Goal: Use online tool/utility: Utilize a website feature to perform a specific function

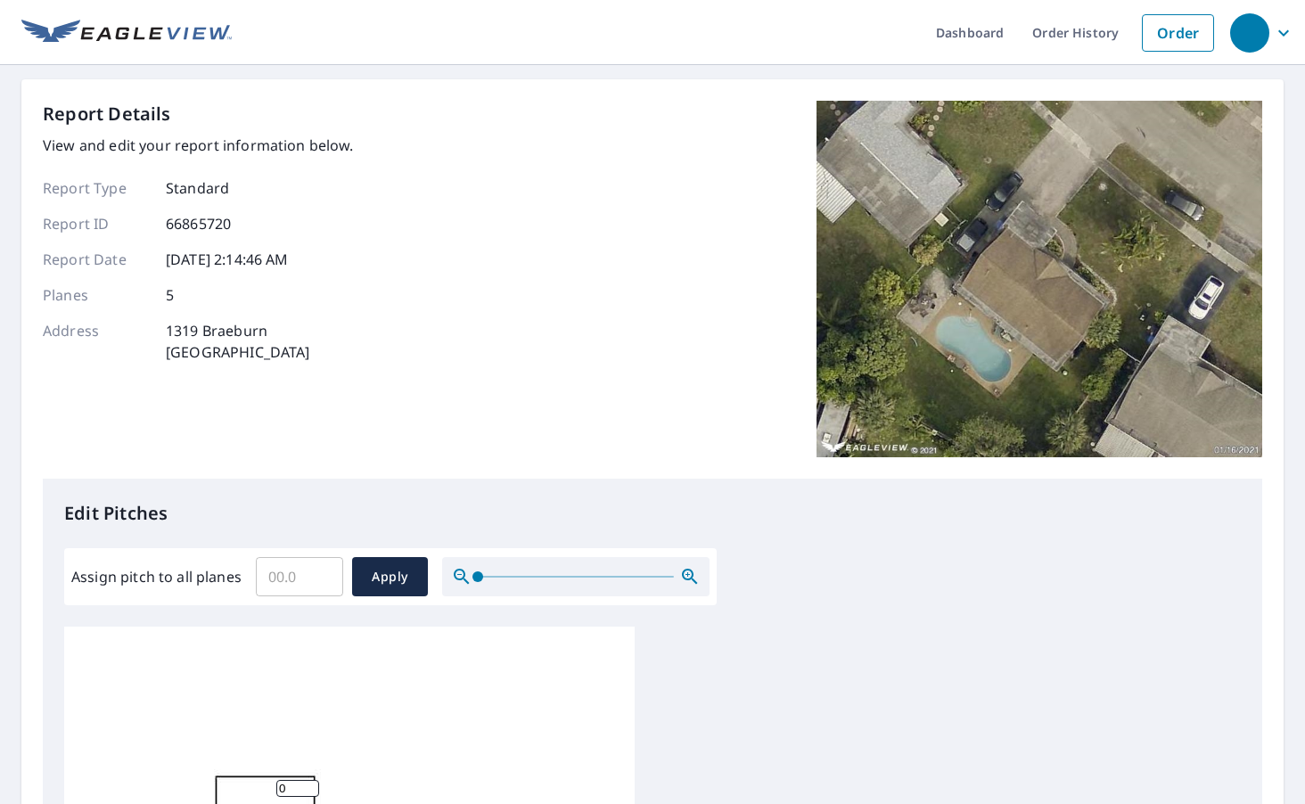
click at [304, 567] on input "Assign pitch to all planes" at bounding box center [299, 577] width 87 height 50
type input "3.5"
click at [393, 586] on span "Apply" at bounding box center [389, 577] width 47 height 22
type input "3.5"
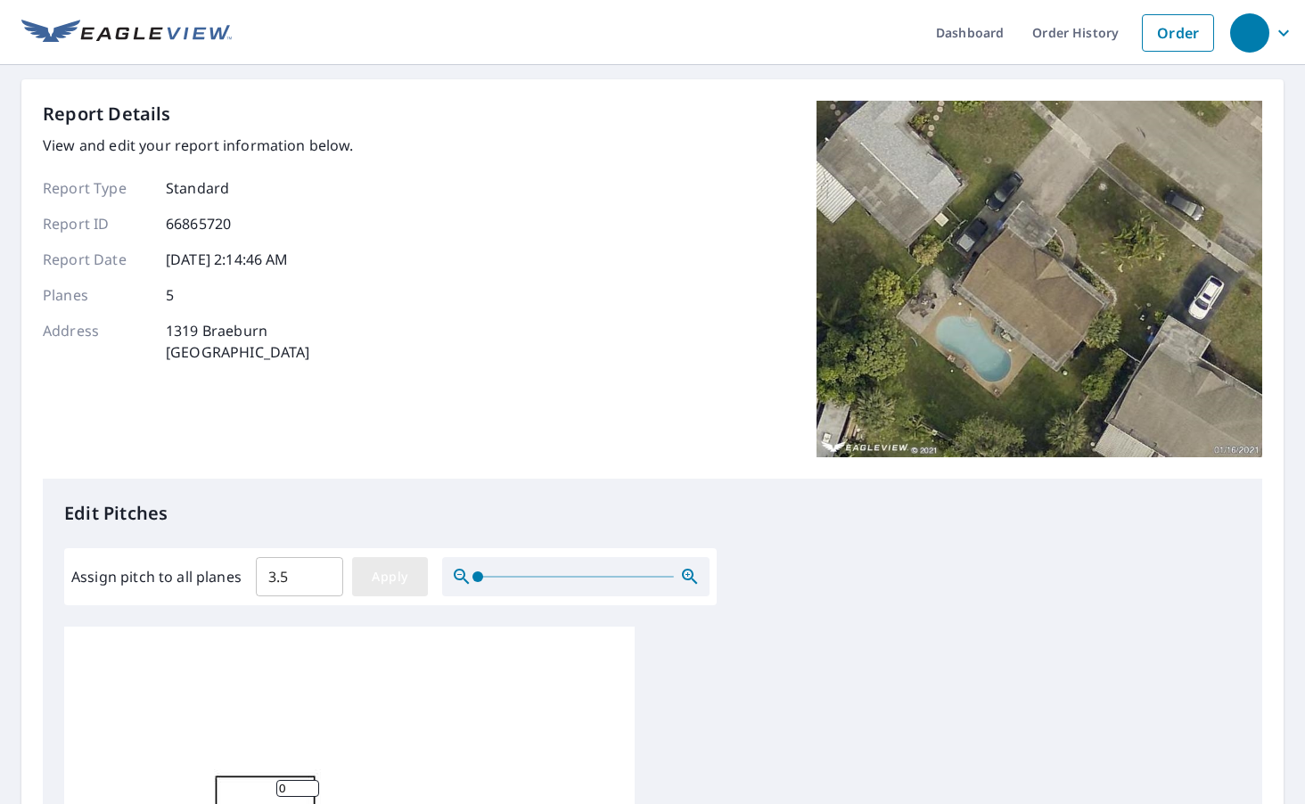
type input "3.5"
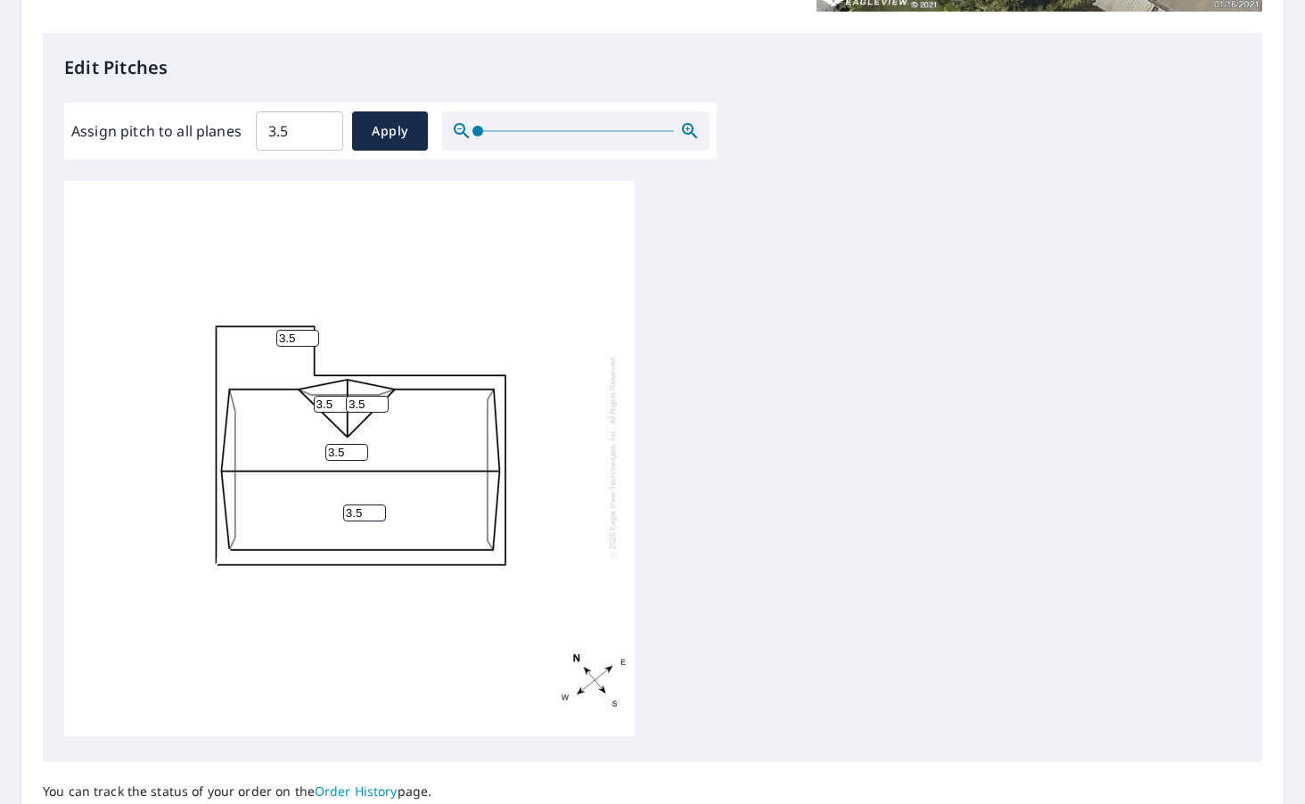
scroll to position [18, 0]
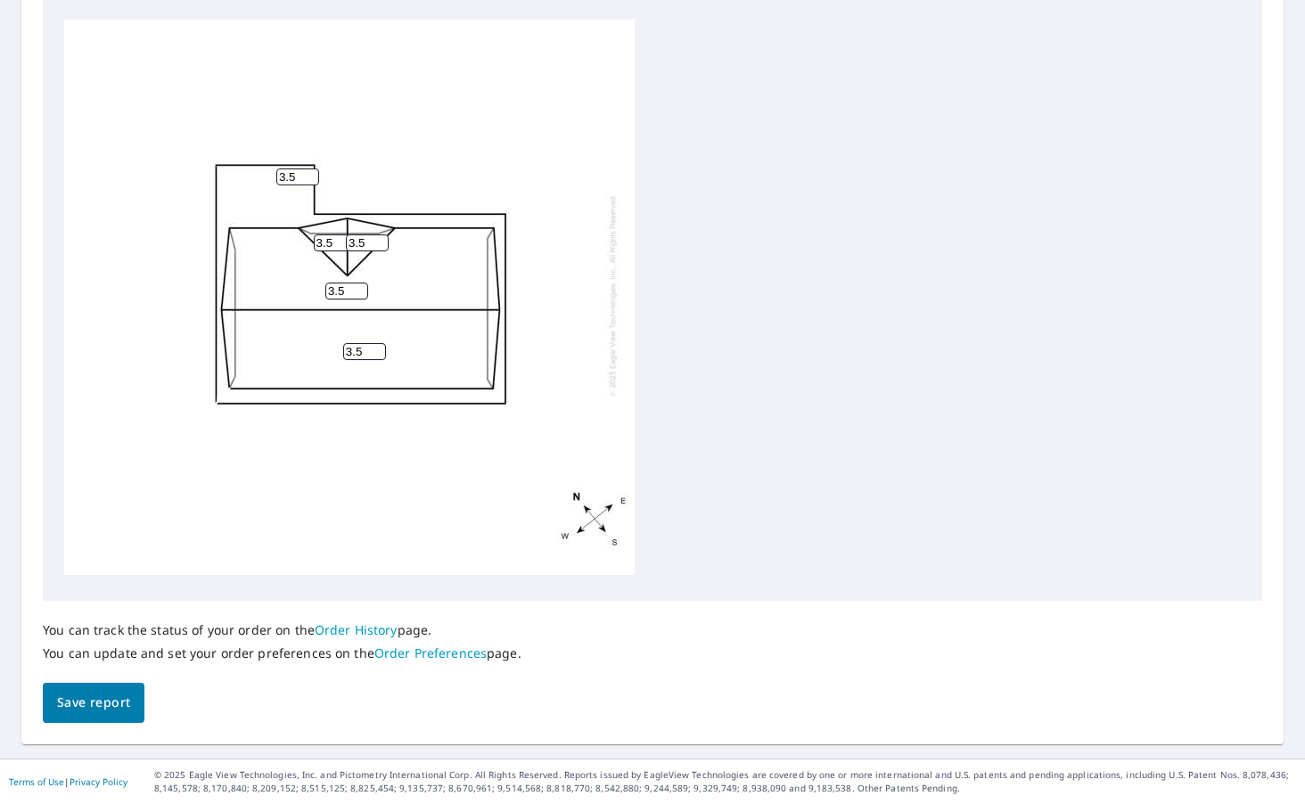
click at [45, 702] on button "Save report" at bounding box center [94, 703] width 102 height 40
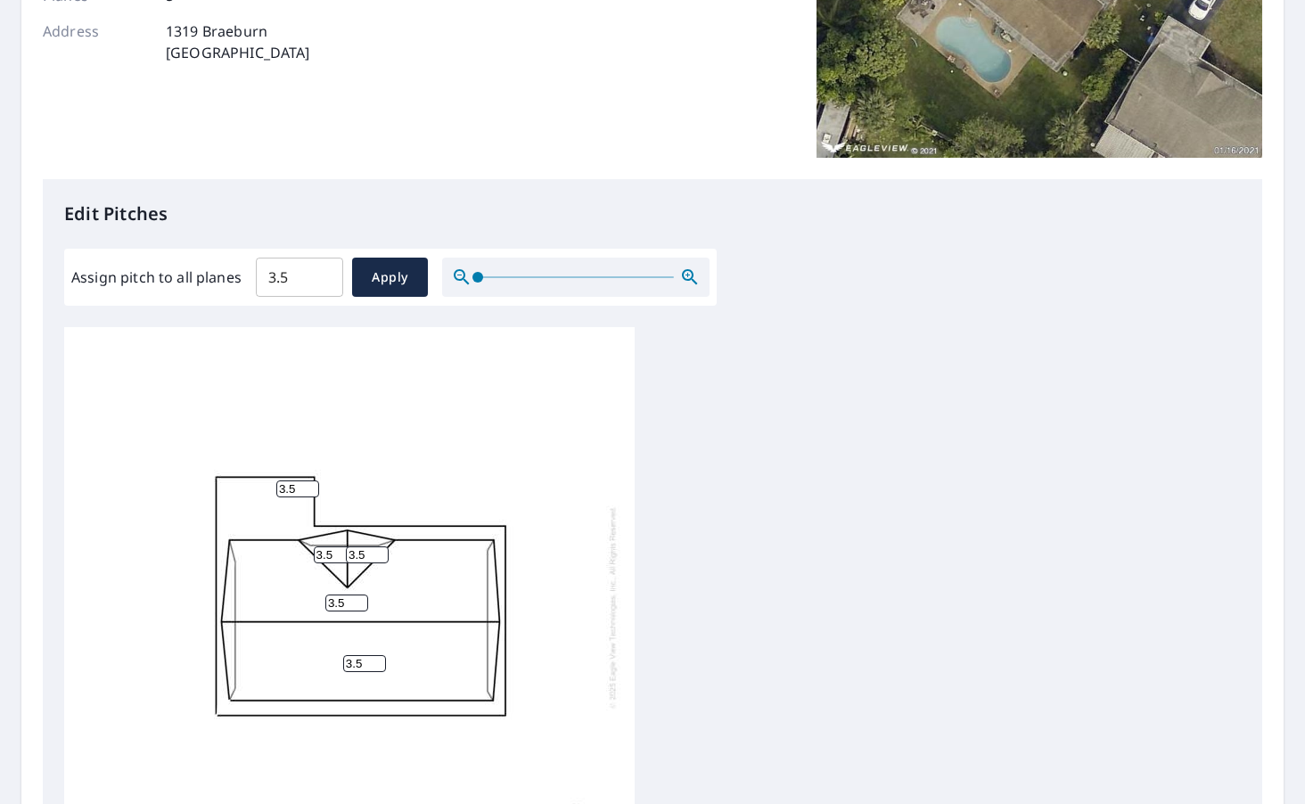
scroll to position [0, 0]
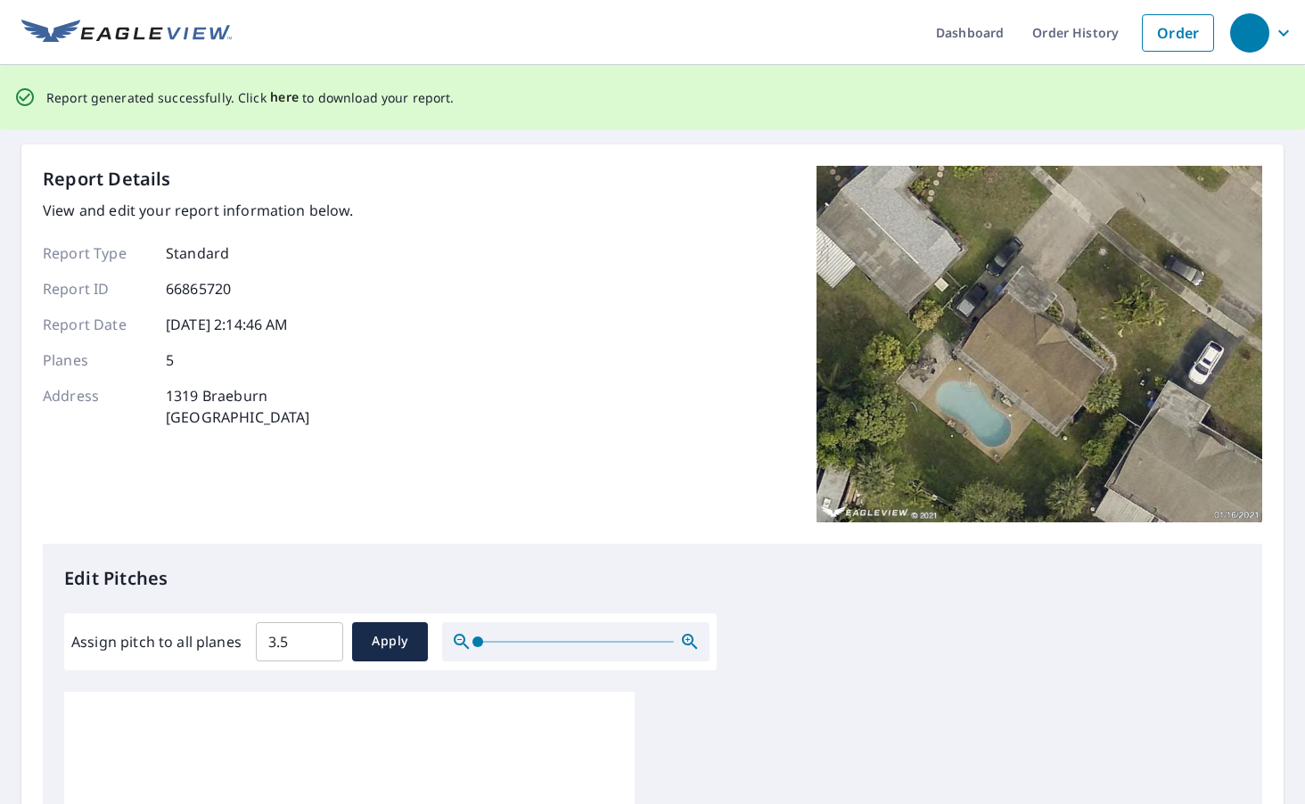
click at [280, 94] on span "here" at bounding box center [284, 97] width 29 height 22
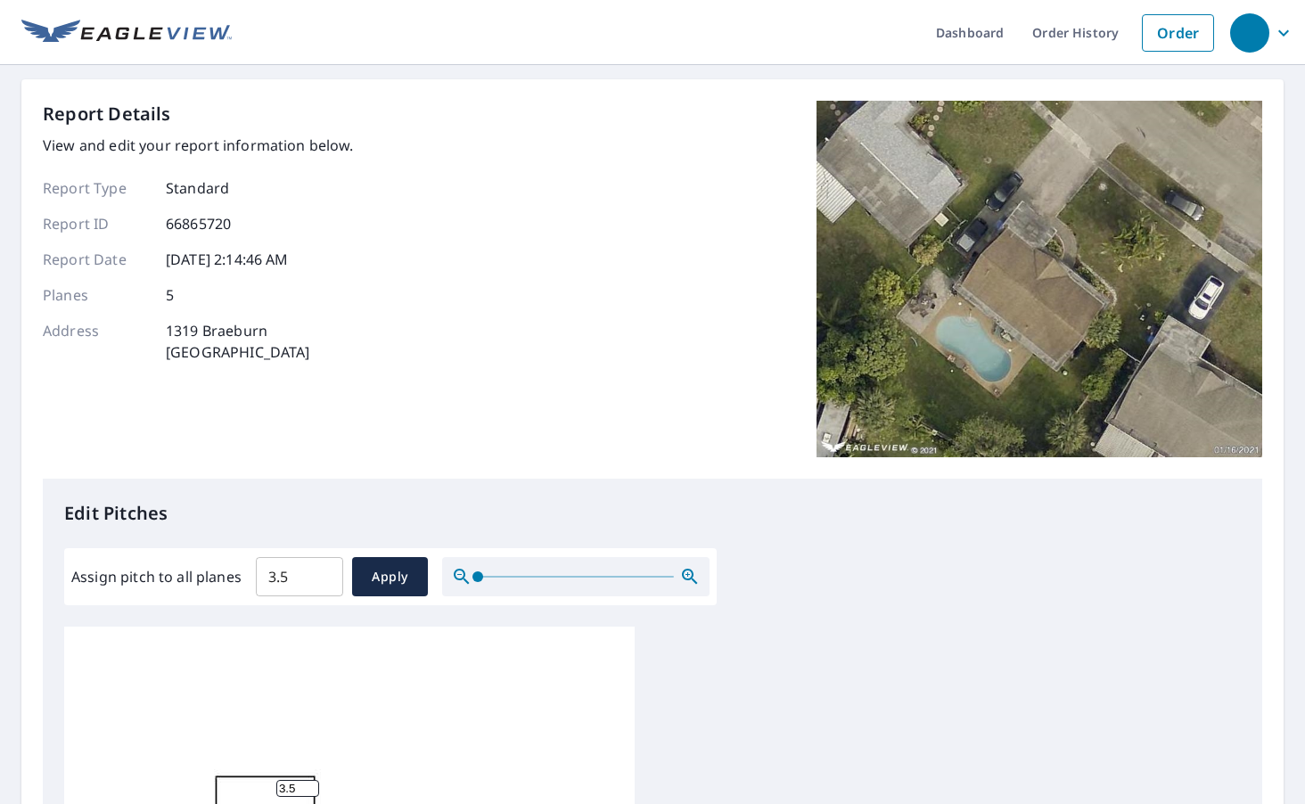
click at [352, 411] on div "Report Details View and edit your report information below. Report Type Standar…" at bounding box center [198, 279] width 311 height 357
